Goal: Check status: Check status

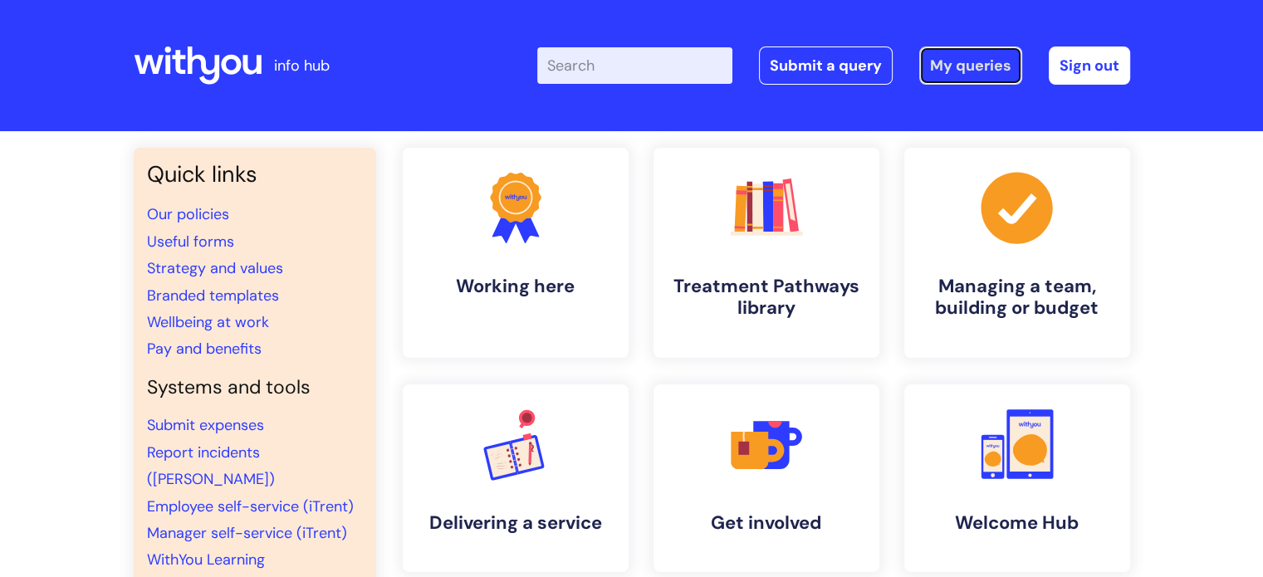
click at [973, 56] on link "My queries" at bounding box center [970, 65] width 103 height 38
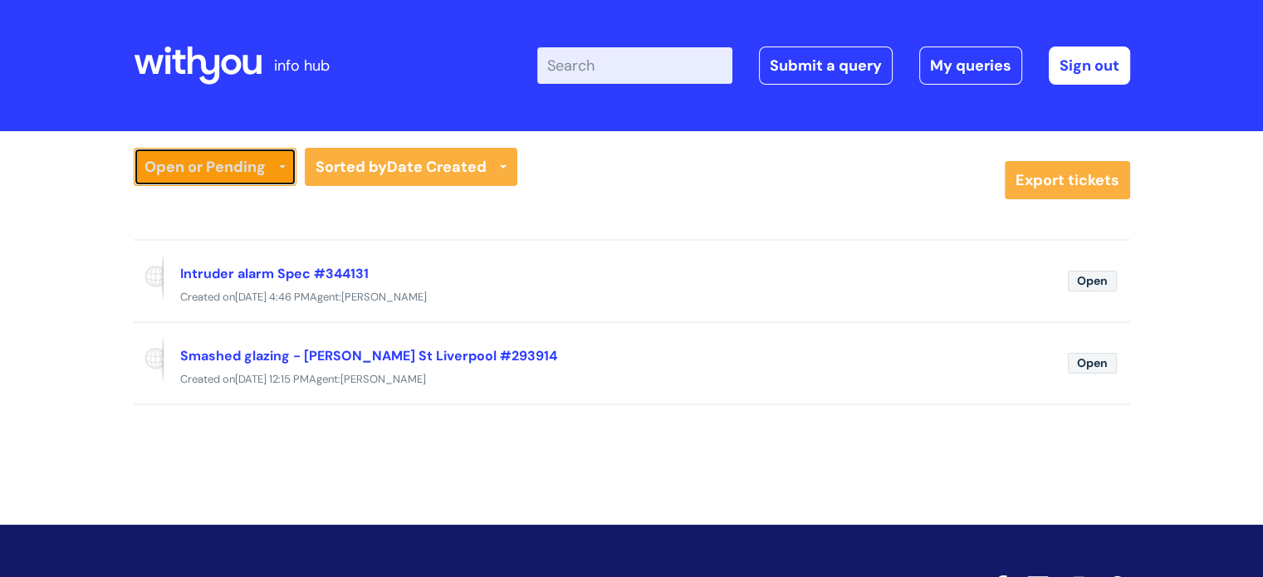
click at [245, 169] on link "Open or Pending" at bounding box center [215, 167] width 163 height 38
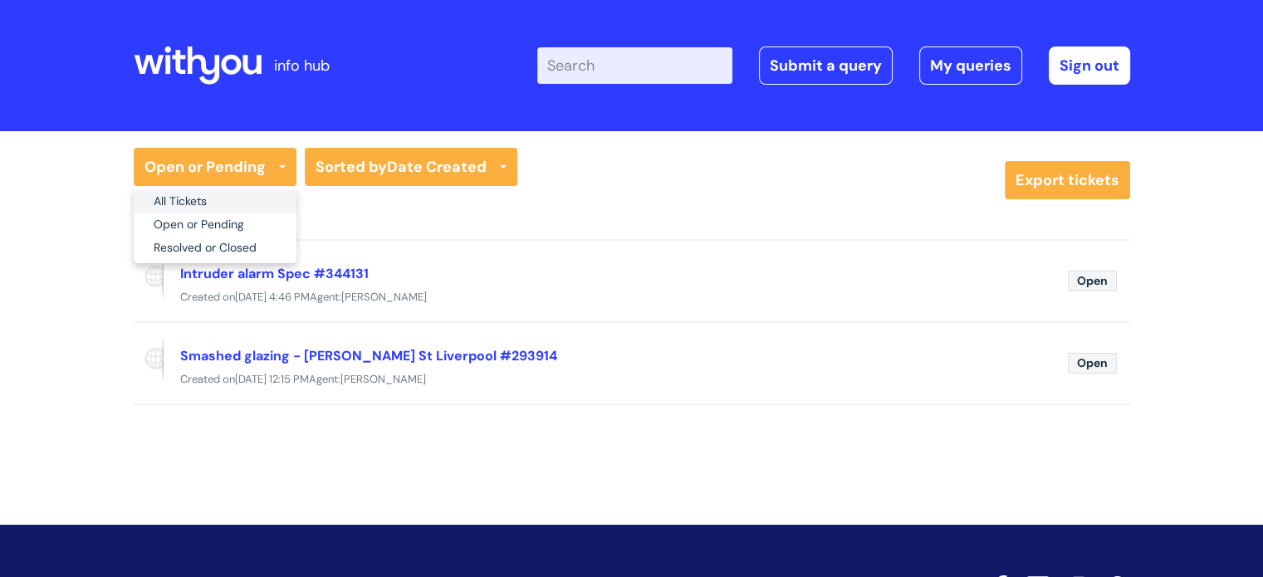
click at [247, 206] on link "All Tickets" at bounding box center [215, 201] width 163 height 23
